Goal: Task Accomplishment & Management: Complete application form

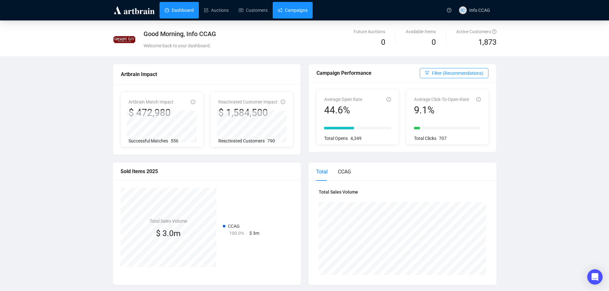
click at [293, 10] on link "Campaigns" at bounding box center [293, 10] width 30 height 17
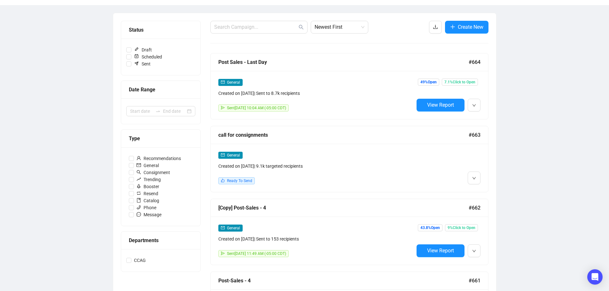
scroll to position [64, 0]
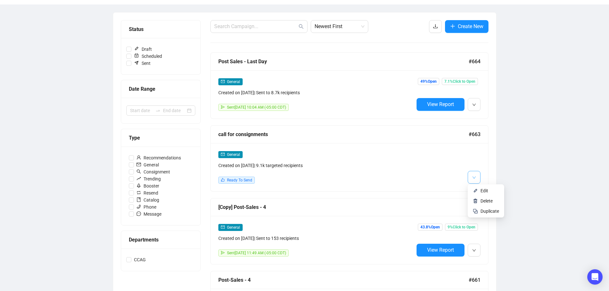
click at [471, 177] on button "button" at bounding box center [474, 177] width 13 height 13
click at [476, 188] on li "Edit" at bounding box center [486, 191] width 34 height 10
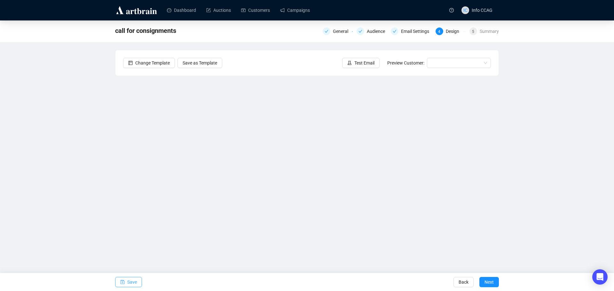
click at [127, 283] on button "Save" at bounding box center [128, 282] width 27 height 10
click at [493, 284] on span "Next" at bounding box center [489, 283] width 9 height 18
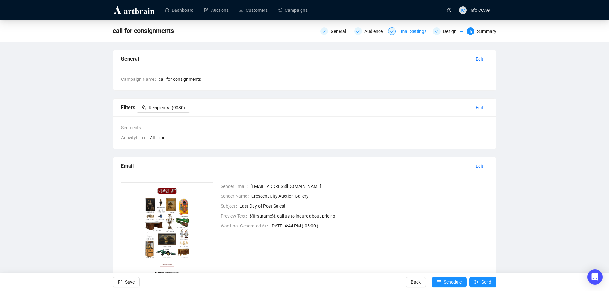
click at [407, 33] on div "Email Settings" at bounding box center [415, 32] width 32 height 8
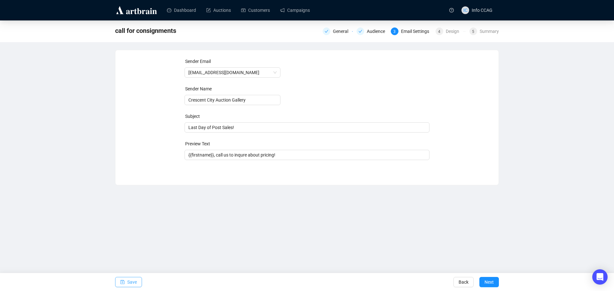
click at [131, 283] on span "Save" at bounding box center [132, 283] width 10 height 18
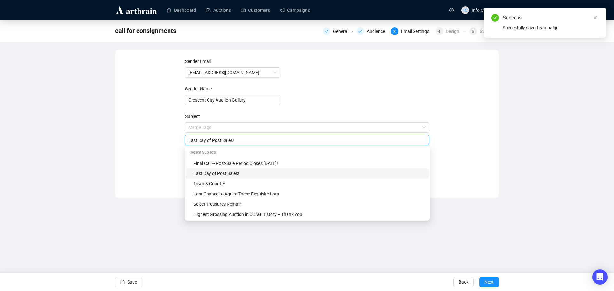
drag, startPoint x: 246, startPoint y: 129, endPoint x: 157, endPoint y: 131, distance: 89.6
click at [157, 131] on div "Sender Email [EMAIL_ADDRESS][DOMAIN_NAME] Sender Name Crescent City Auction Gal…" at bounding box center [307, 119] width 368 height 123
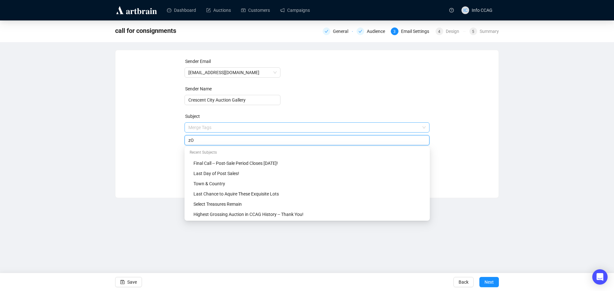
type input "z"
type input "Zoltar Predicts High Results In Your Future"
click at [458, 95] on div "Sender Email [EMAIL_ADDRESS][DOMAIN_NAME] Sender Name Crescent City Auction Gal…" at bounding box center [307, 119] width 368 height 123
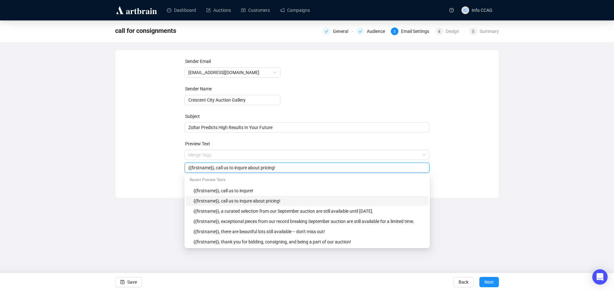
drag, startPoint x: 283, startPoint y: 169, endPoint x: 215, endPoint y: 166, distance: 67.9
click at [215, 166] on input "{{firstname}}, call us to inqure about pricing!" at bounding box center [307, 167] width 238 height 7
drag, startPoint x: 290, startPoint y: 171, endPoint x: 238, endPoint y: 168, distance: 52.5
click at [238, 168] on input "{{firstname}}, see the lots that sold for the most" at bounding box center [307, 167] width 238 height 7
type input "{{firstname}}, see the lots with the best results from our last three auctions!"
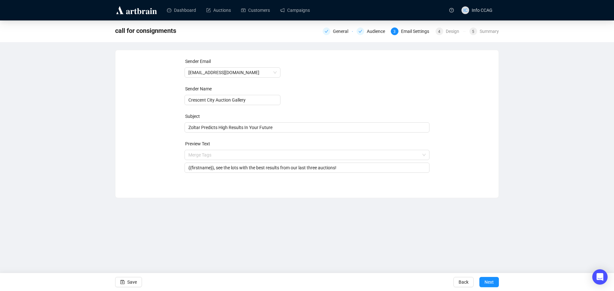
click at [458, 150] on div "Sender Email [EMAIL_ADDRESS][DOMAIN_NAME] Sender Name Crescent City Auction Gal…" at bounding box center [307, 119] width 368 height 123
click at [487, 283] on span "Next" at bounding box center [489, 283] width 9 height 18
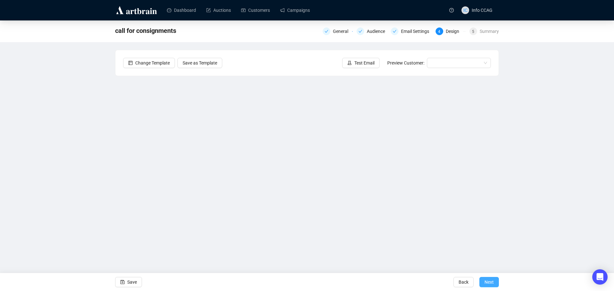
click at [492, 284] on span "Next" at bounding box center [489, 283] width 9 height 18
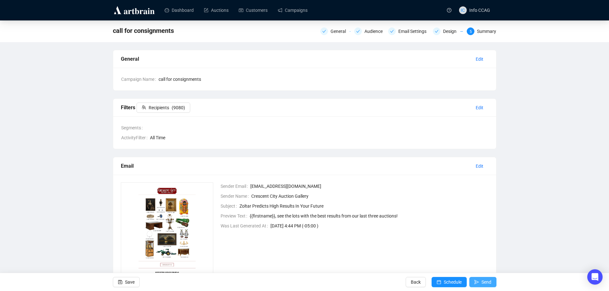
click at [477, 281] on icon "send" at bounding box center [477, 282] width 4 height 4
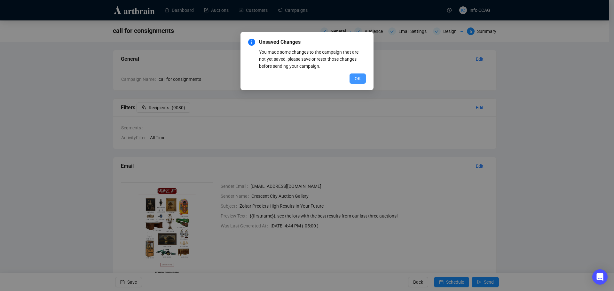
click at [353, 79] on button "OK" at bounding box center [358, 79] width 16 height 10
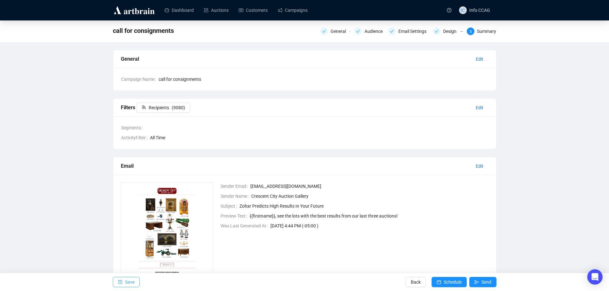
click at [127, 281] on span "Save" at bounding box center [130, 283] width 10 height 18
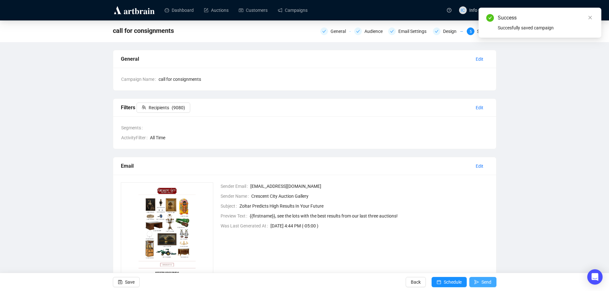
click at [486, 281] on span "Send" at bounding box center [487, 283] width 10 height 18
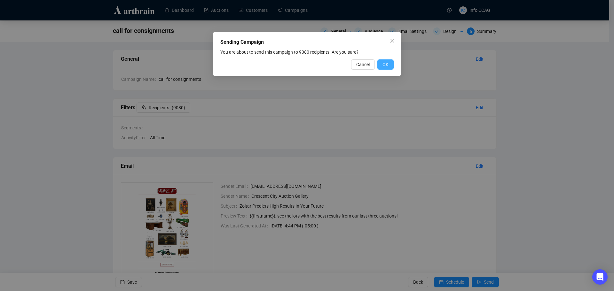
click at [381, 64] on button "OK" at bounding box center [385, 65] width 16 height 10
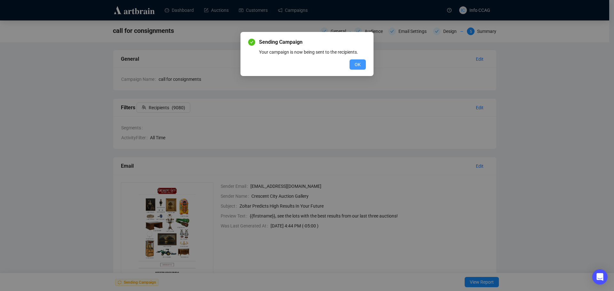
click at [361, 63] on button "OK" at bounding box center [358, 65] width 16 height 10
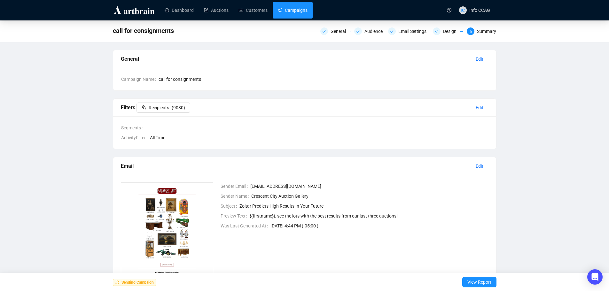
click at [300, 5] on link "Campaigns" at bounding box center [293, 10] width 30 height 17
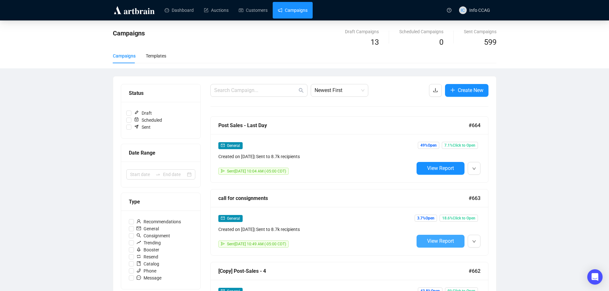
click at [437, 240] on span "View Report" at bounding box center [440, 241] width 27 height 6
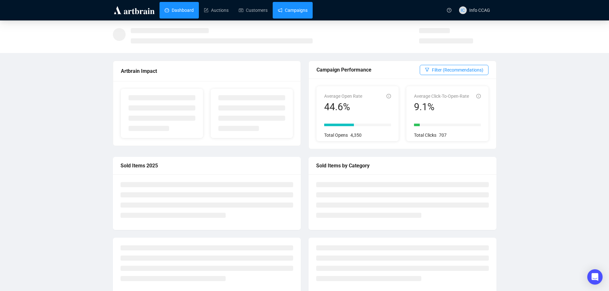
click at [290, 8] on link "Campaigns" at bounding box center [293, 10] width 30 height 17
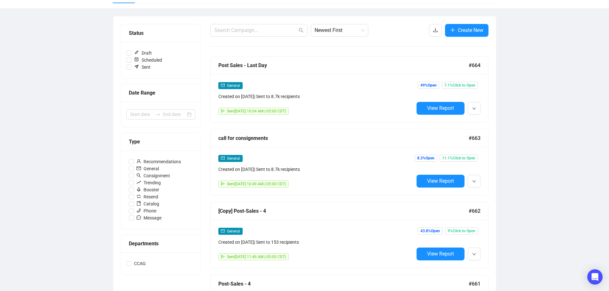
scroll to position [64, 0]
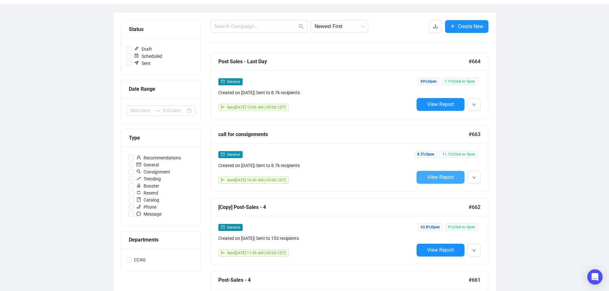
click at [437, 178] on span "View Report" at bounding box center [440, 177] width 27 height 6
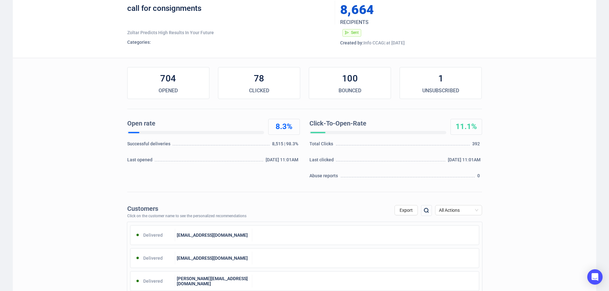
scroll to position [96, 0]
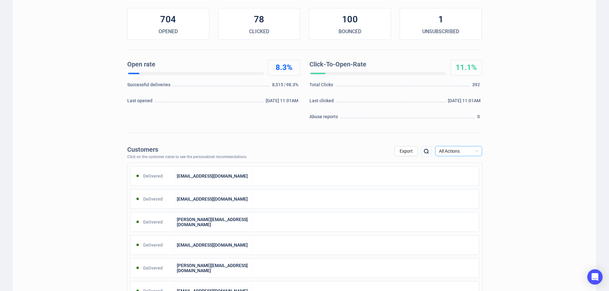
click at [470, 148] on span "All Actions" at bounding box center [458, 152] width 39 height 10
click at [454, 204] on div "Unsubscribe" at bounding box center [459, 205] width 37 height 7
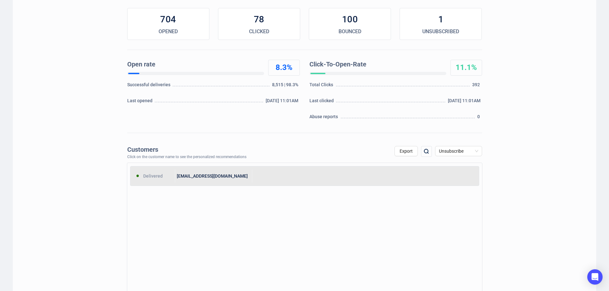
click at [244, 179] on div "trashydiva@msn.com" at bounding box center [213, 176] width 77 height 13
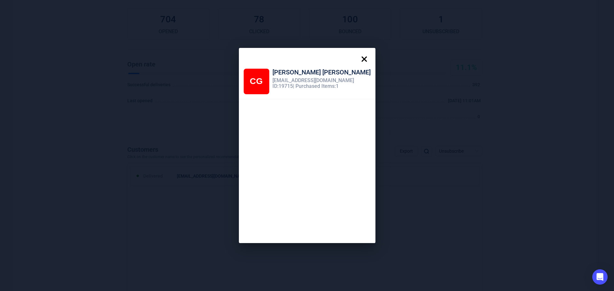
click at [361, 59] on icon at bounding box center [363, 59] width 5 height 5
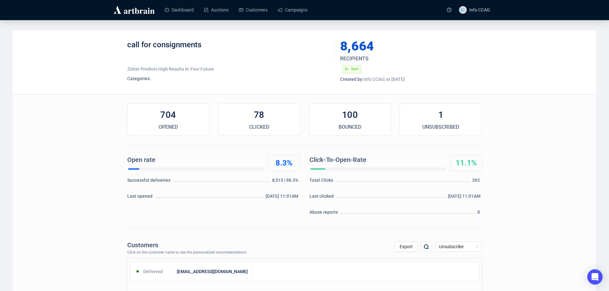
scroll to position [0, 0]
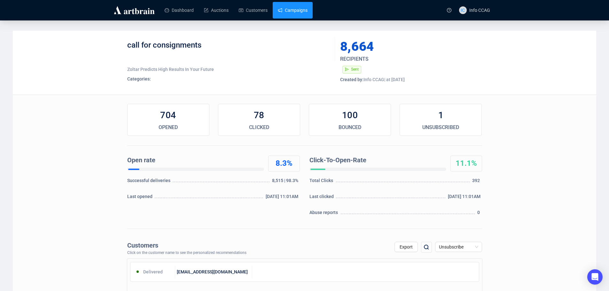
click at [297, 9] on link "Campaigns" at bounding box center [293, 10] width 30 height 17
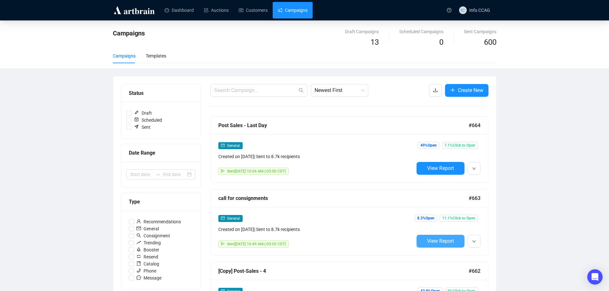
click at [444, 242] on span "View Report" at bounding box center [440, 241] width 27 height 6
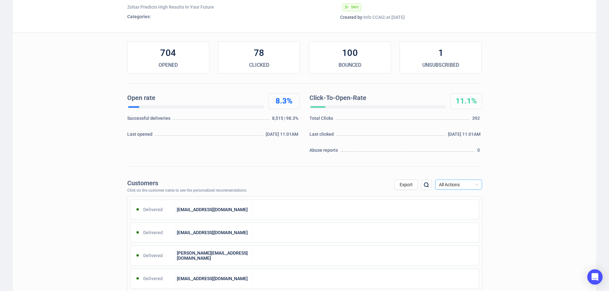
scroll to position [64, 0]
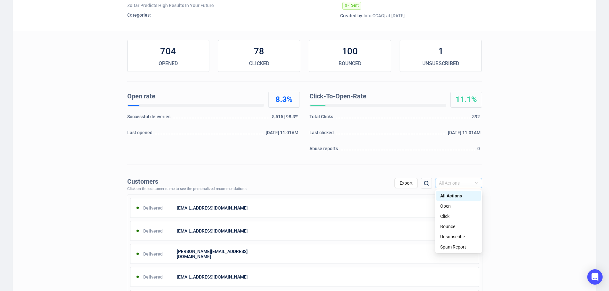
click at [475, 185] on span "All Actions" at bounding box center [458, 184] width 39 height 10
click at [455, 238] on div "Unsubscribe" at bounding box center [459, 237] width 37 height 7
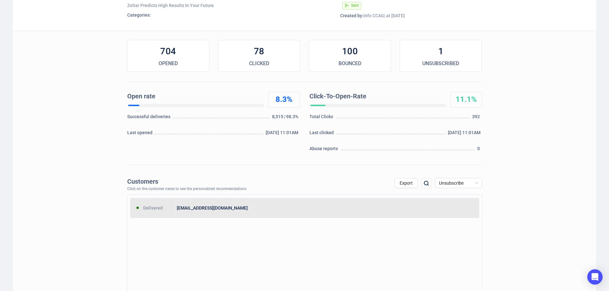
click at [228, 212] on div "trashydiva@msn.com" at bounding box center [213, 208] width 77 height 13
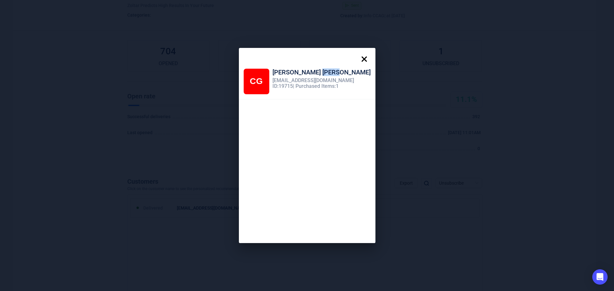
drag, startPoint x: 326, startPoint y: 73, endPoint x: 313, endPoint y: 72, distance: 13.1
click at [313, 72] on div "Candice Gwinn" at bounding box center [322, 73] width 98 height 9
copy div "Gwinn"
click at [358, 58] on icon at bounding box center [364, 59] width 13 height 13
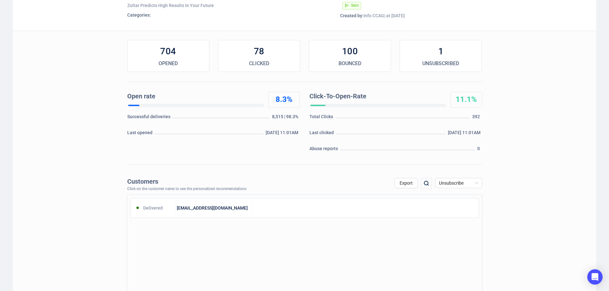
scroll to position [0, 0]
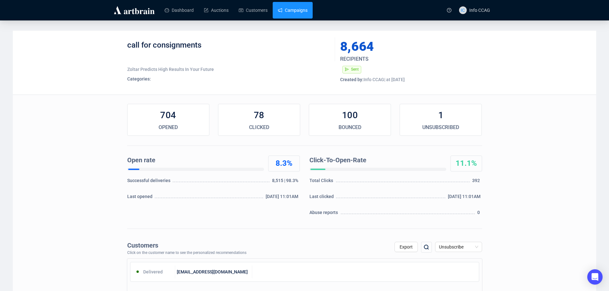
click at [290, 8] on link "Campaigns" at bounding box center [293, 10] width 30 height 17
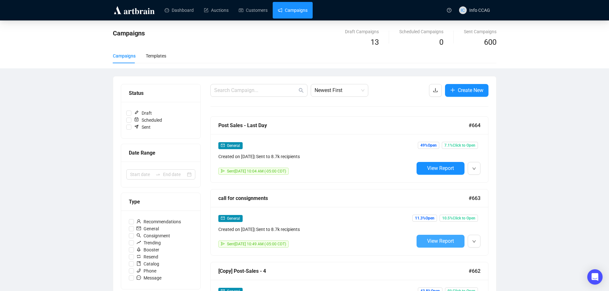
click at [433, 236] on button "View Report" at bounding box center [441, 241] width 48 height 13
